Goal: Navigation & Orientation: Find specific page/section

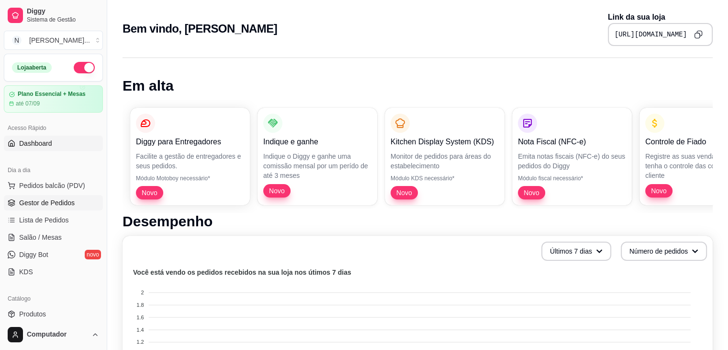
click at [46, 203] on span "Gestor de Pedidos" at bounding box center [47, 203] width 56 height 10
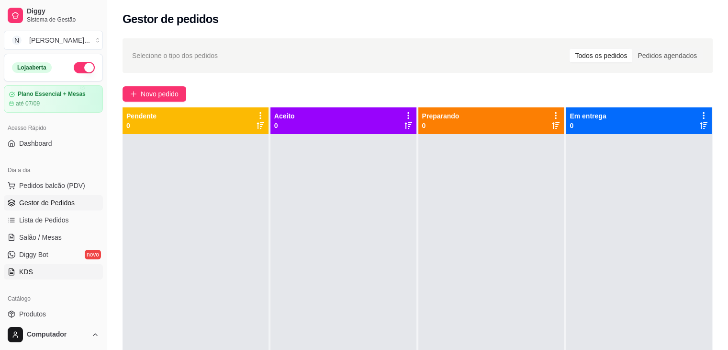
click at [37, 269] on link "KDS" at bounding box center [53, 271] width 99 height 15
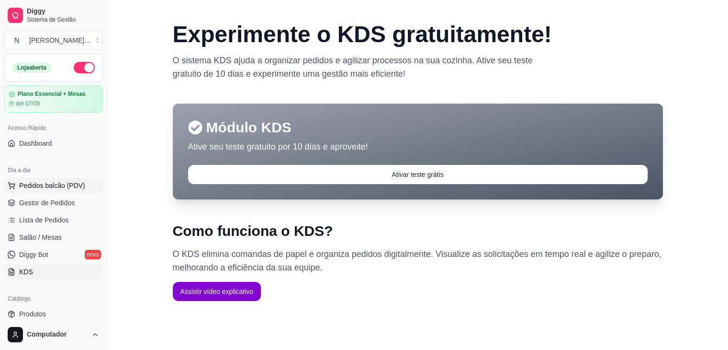
click at [57, 182] on span "Pedidos balcão (PDV)" at bounding box center [52, 186] width 66 height 10
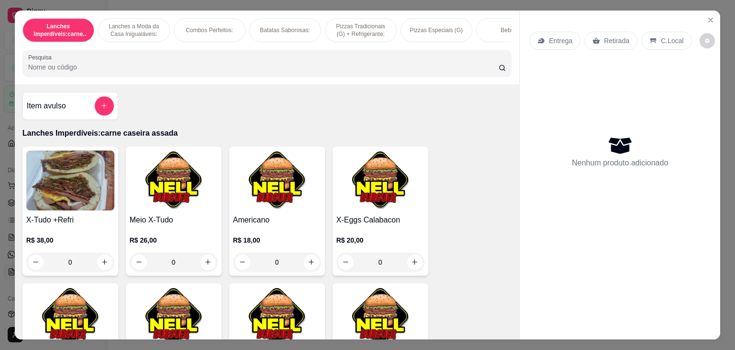
click at [306, 271] on div "0" at bounding box center [277, 261] width 88 height 19
click at [707, 18] on icon "Close" at bounding box center [711, 20] width 8 height 8
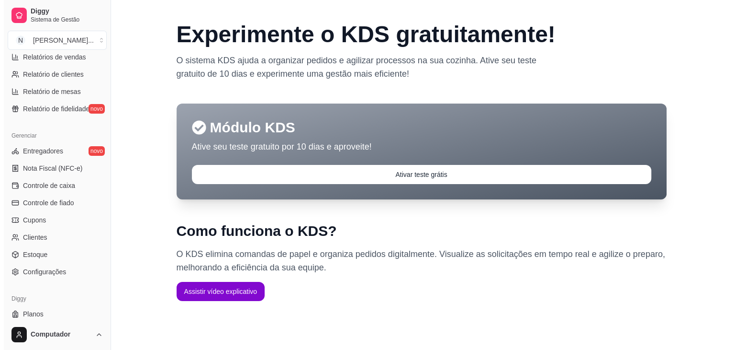
scroll to position [339, 0]
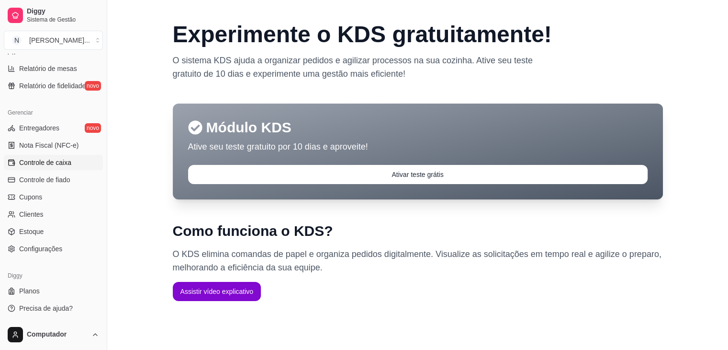
click at [21, 158] on span "Controle de caixa" at bounding box center [45, 163] width 52 height 10
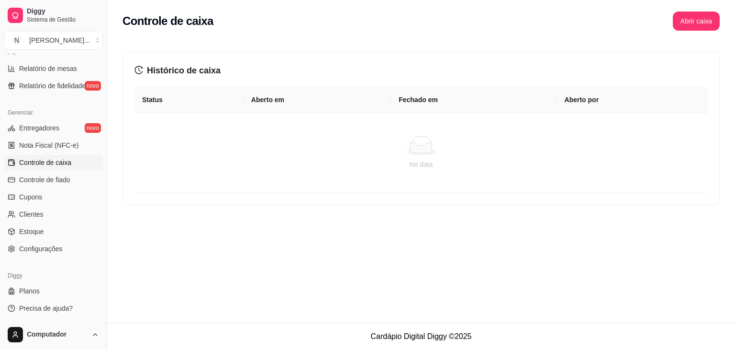
click at [4, 155] on link "Controle de caixa" at bounding box center [53, 162] width 99 height 15
